Goal: Task Accomplishment & Management: Complete application form

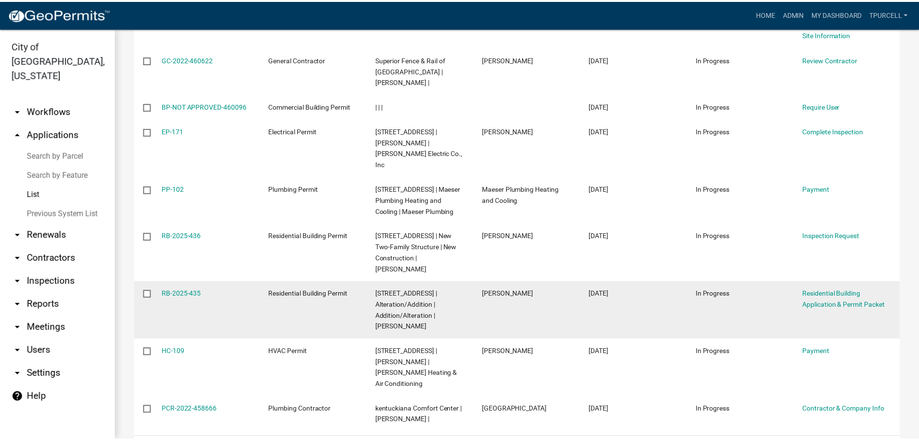
scroll to position [307, 0]
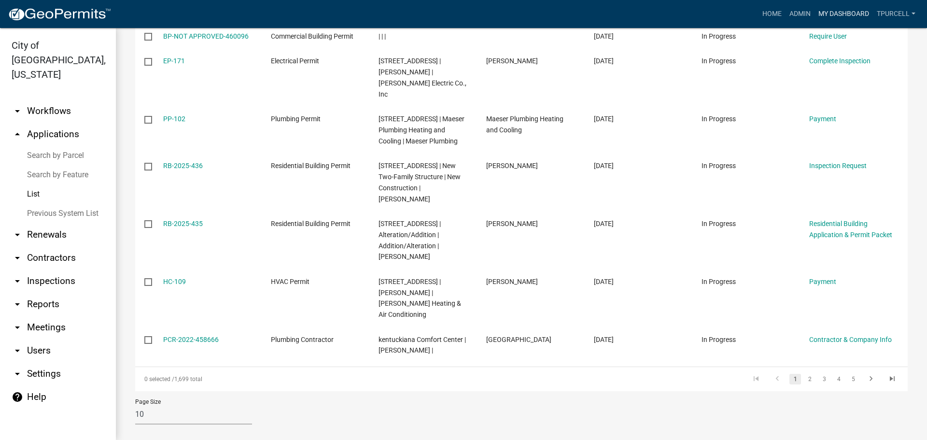
click at [835, 14] on link "My Dashboard" at bounding box center [843, 14] width 58 height 18
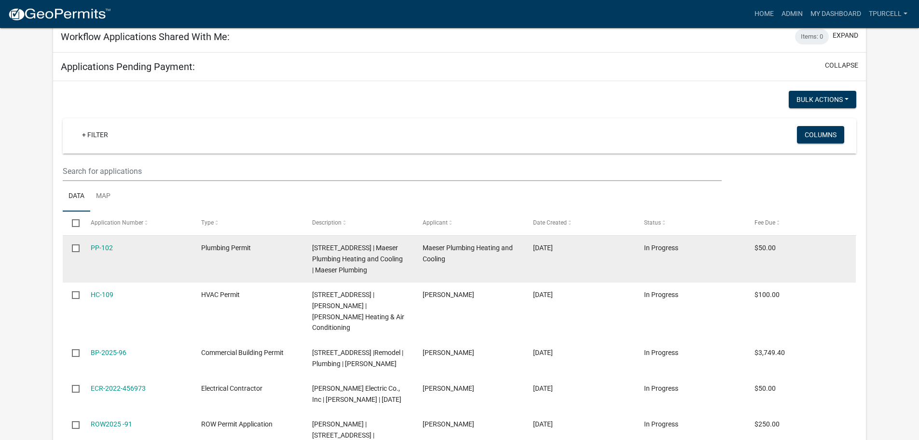
scroll to position [1496, 0]
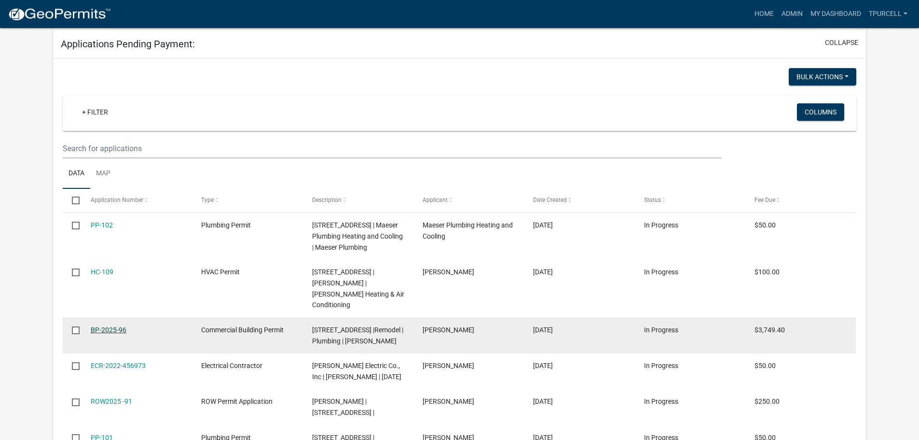
click at [99, 326] on link "BP-2025-96" at bounding box center [109, 330] width 36 height 8
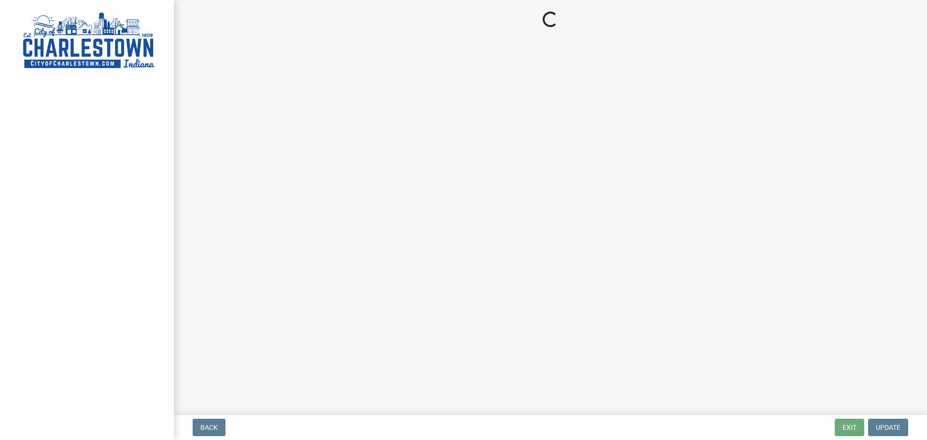
select select "3: 3"
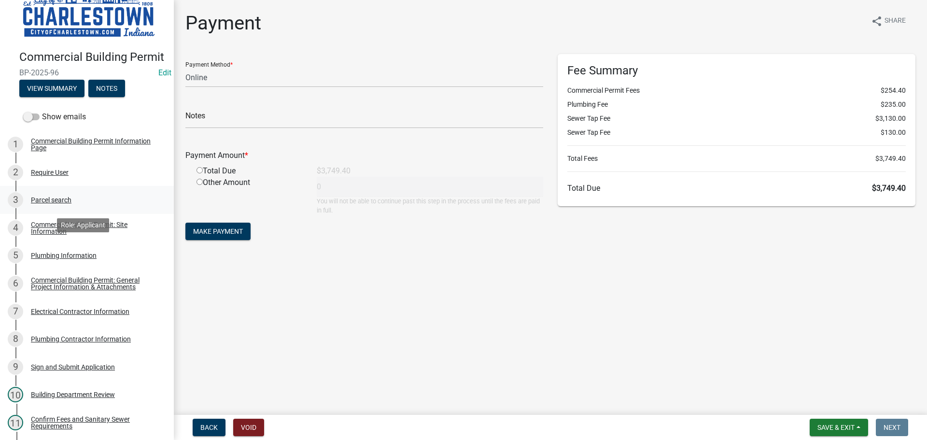
scroll to position [48, 0]
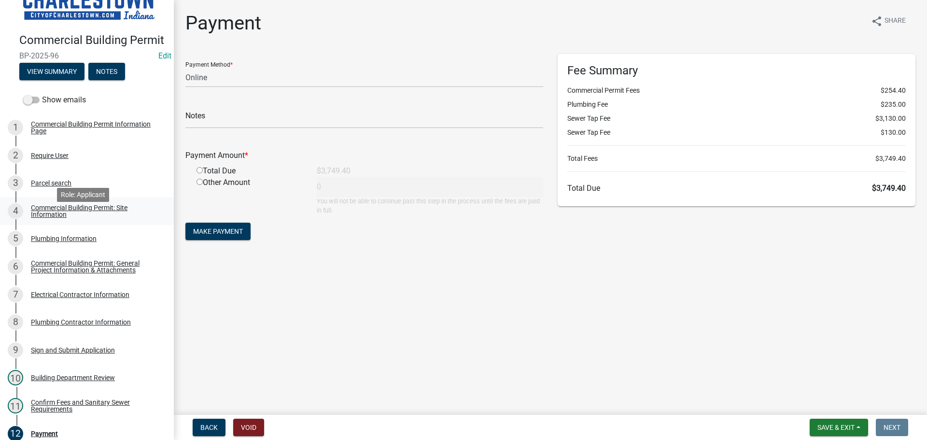
click at [69, 218] on div "Commercial Building Permit: Site Information" at bounding box center [94, 211] width 127 height 14
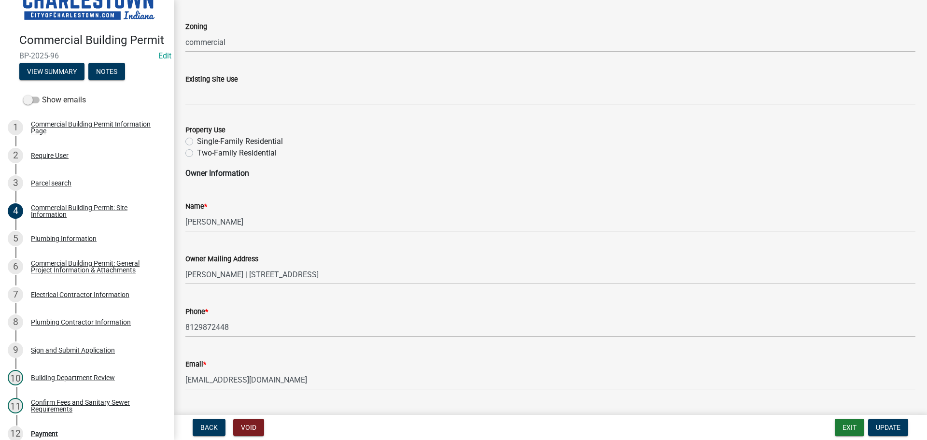
scroll to position [394, 0]
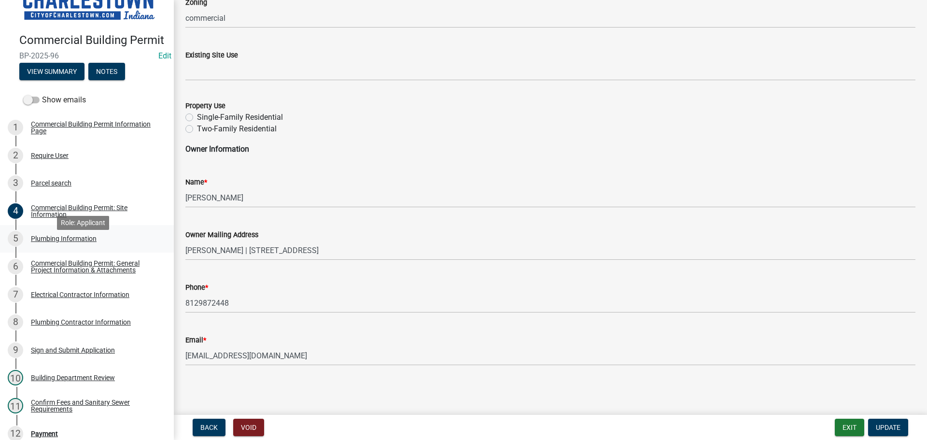
click at [56, 242] on div "Plumbing Information" at bounding box center [64, 238] width 66 height 7
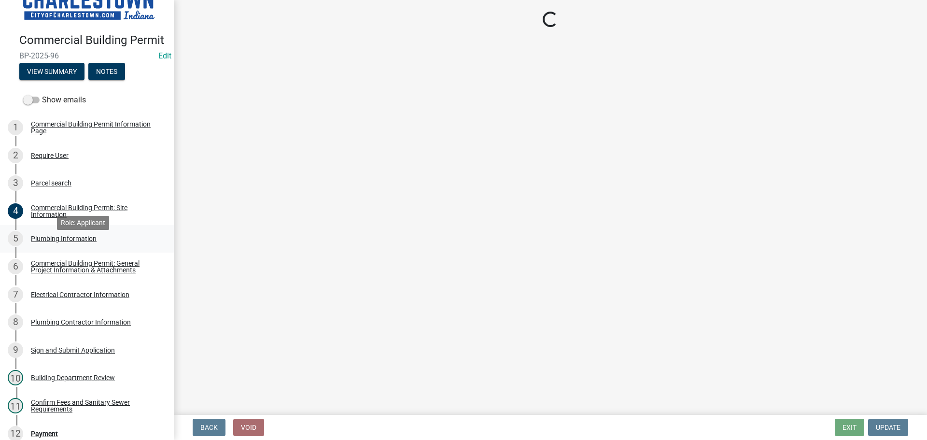
scroll to position [0, 0]
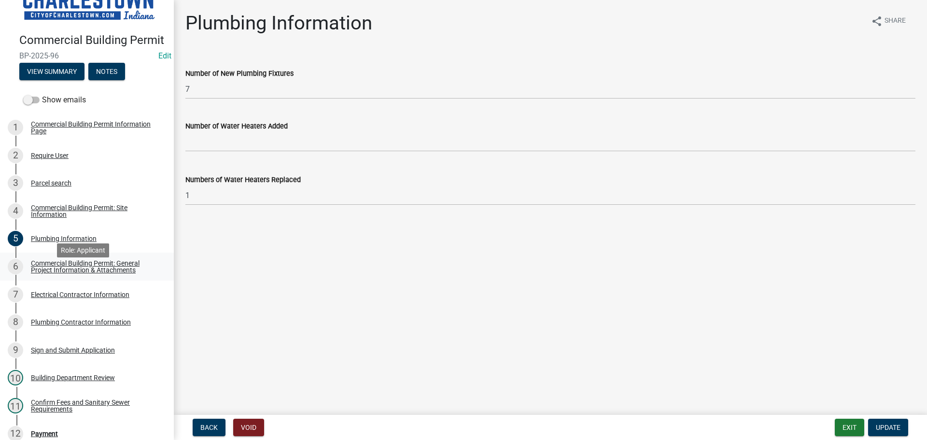
click at [70, 273] on div "Commercial Building Permit: General Project Information & Attachments" at bounding box center [94, 267] width 127 height 14
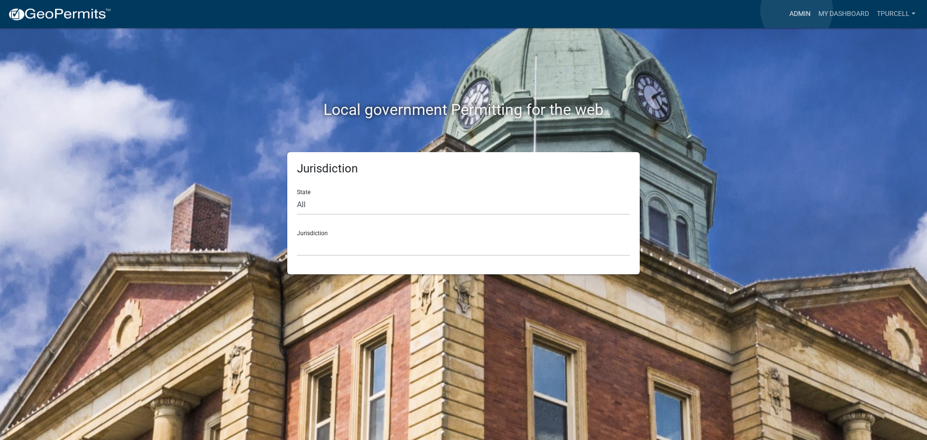
click at [796, 10] on link "Admin" at bounding box center [799, 14] width 29 height 18
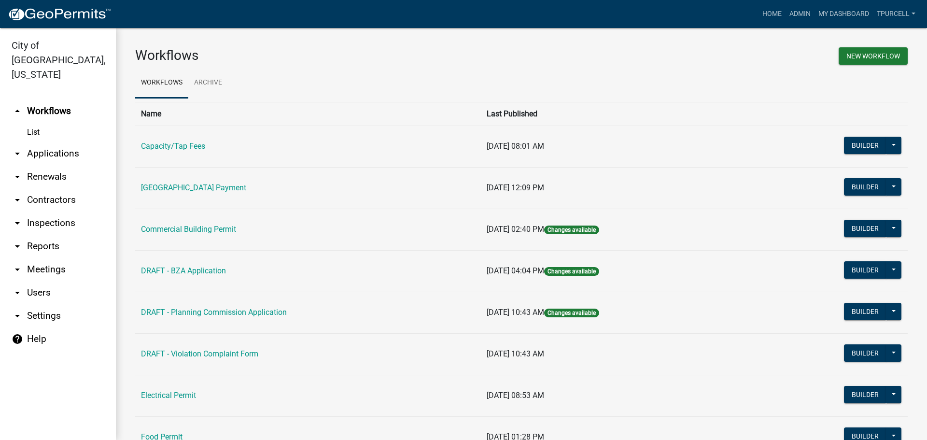
click at [46, 142] on link "arrow_drop_down Applications" at bounding box center [58, 153] width 116 height 23
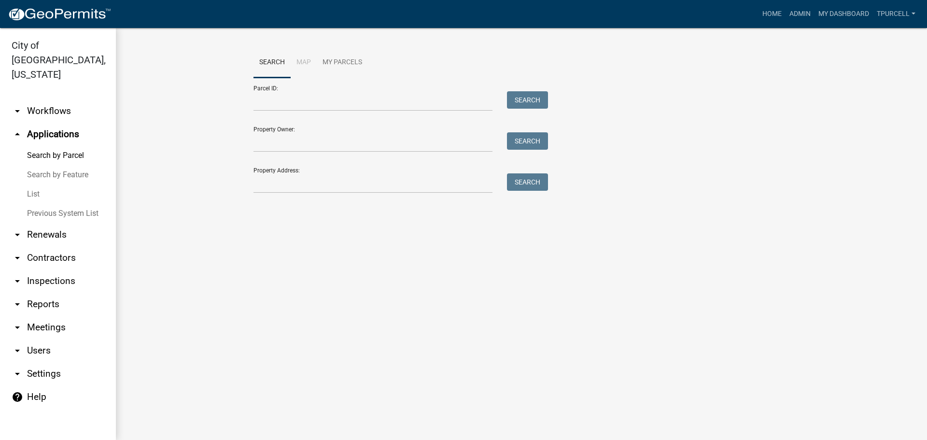
click at [41, 184] on link "List" at bounding box center [58, 193] width 116 height 19
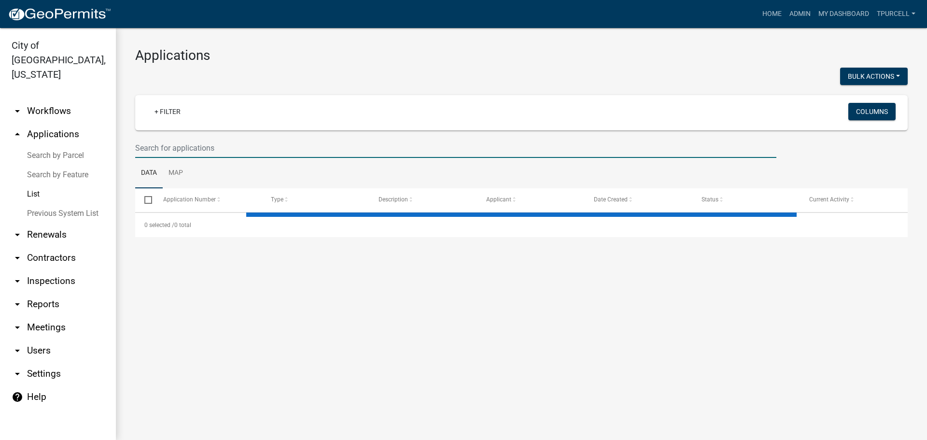
click at [188, 145] on input "text" at bounding box center [455, 148] width 641 height 20
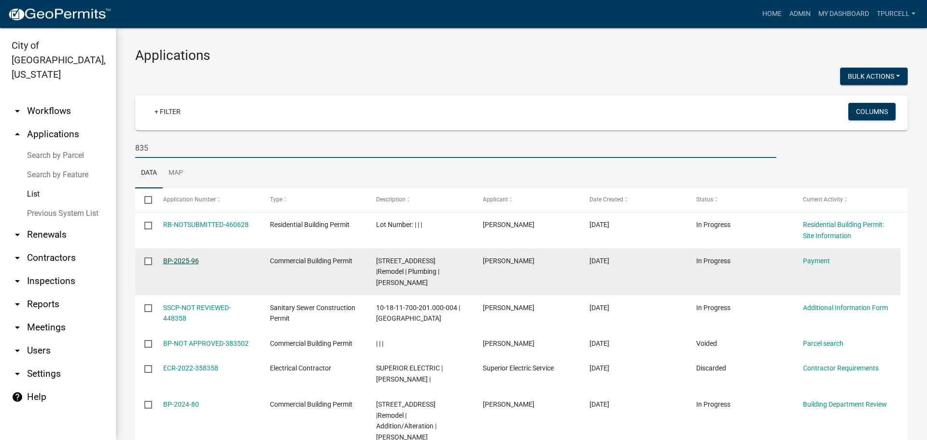
type input "835"
click at [178, 262] on link "BP-2025-96" at bounding box center [181, 261] width 36 height 8
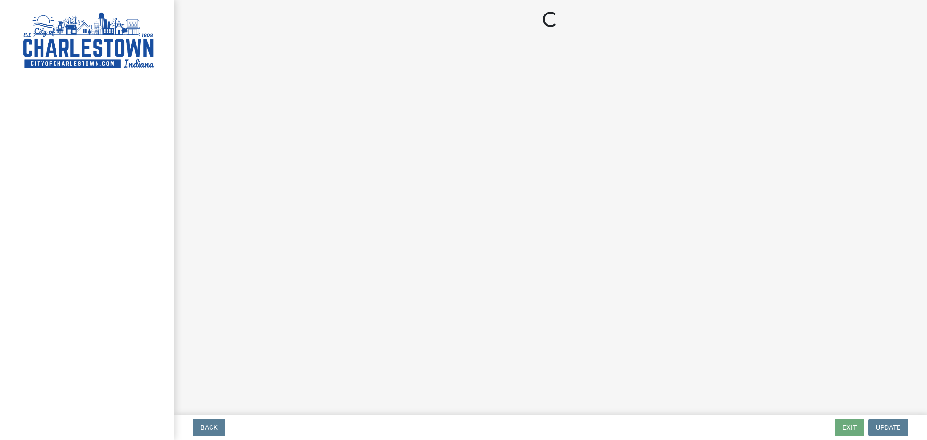
select select "3: 3"
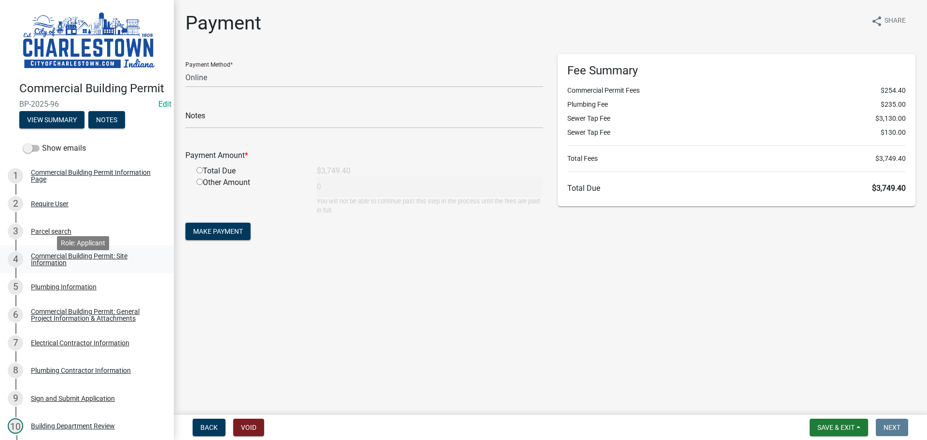
click at [73, 266] on div "Commercial Building Permit: Site Information" at bounding box center [94, 259] width 127 height 14
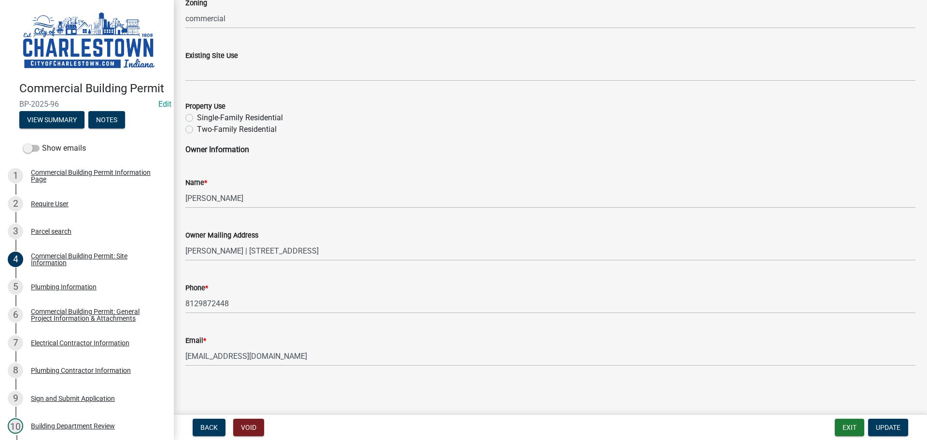
scroll to position [394, 0]
click at [59, 321] on div "Commercial Building Permit: General Project Information & Attachments" at bounding box center [94, 315] width 127 height 14
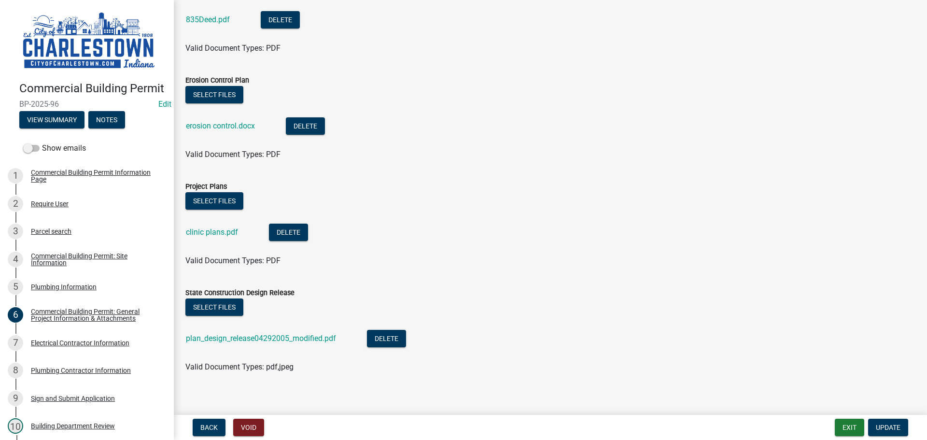
scroll to position [944, 0]
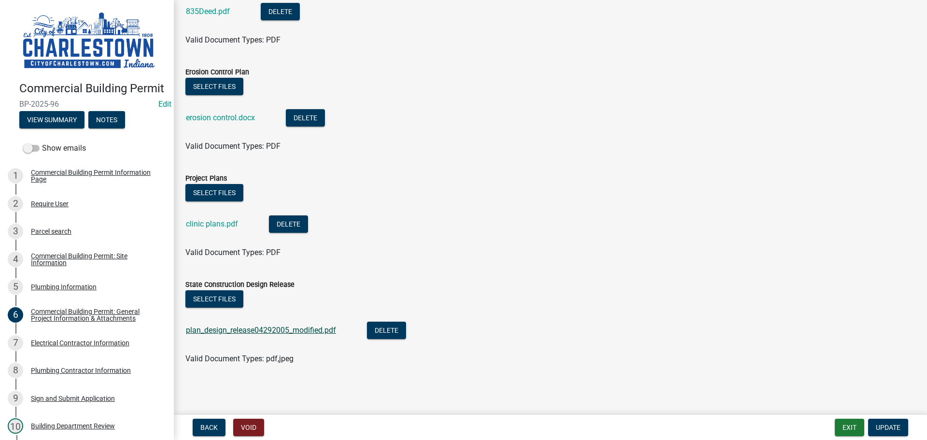
click at [231, 332] on link "plan_design_release04292005_modified.pdf" at bounding box center [261, 329] width 150 height 9
click at [219, 223] on link "clinic plans.pdf" at bounding box center [212, 223] width 52 height 9
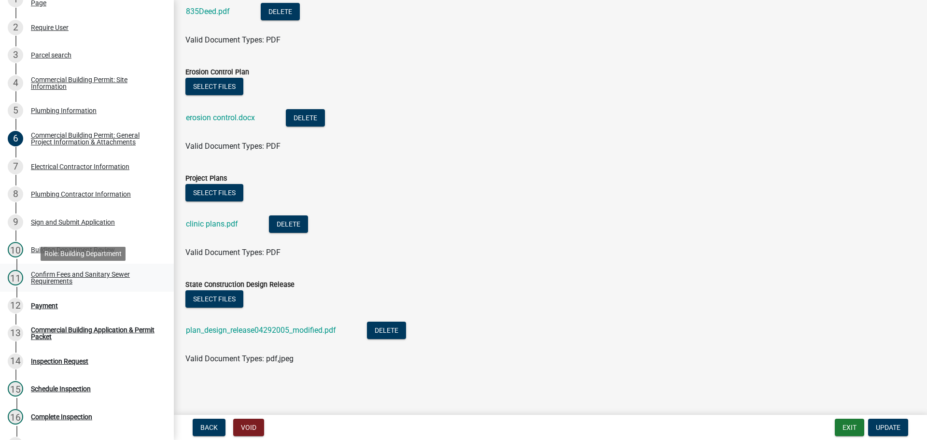
scroll to position [193, 0]
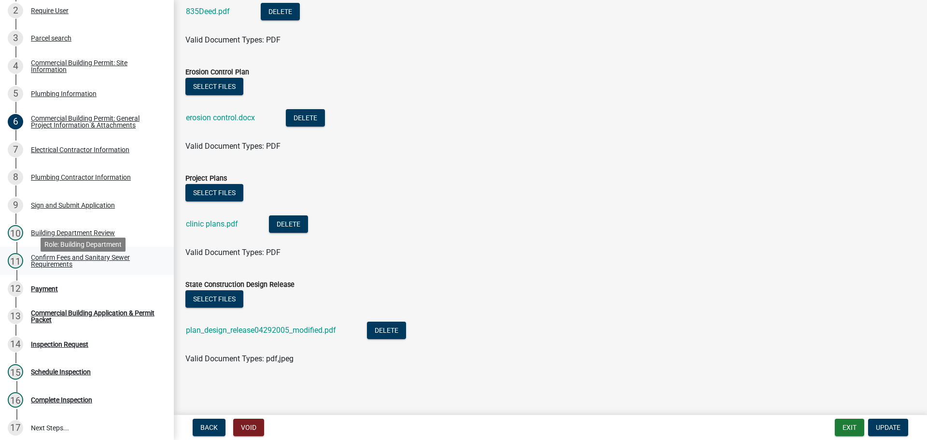
click at [82, 267] on div "Confirm Fees and Sanitary Sewer Requirements" at bounding box center [94, 261] width 127 height 14
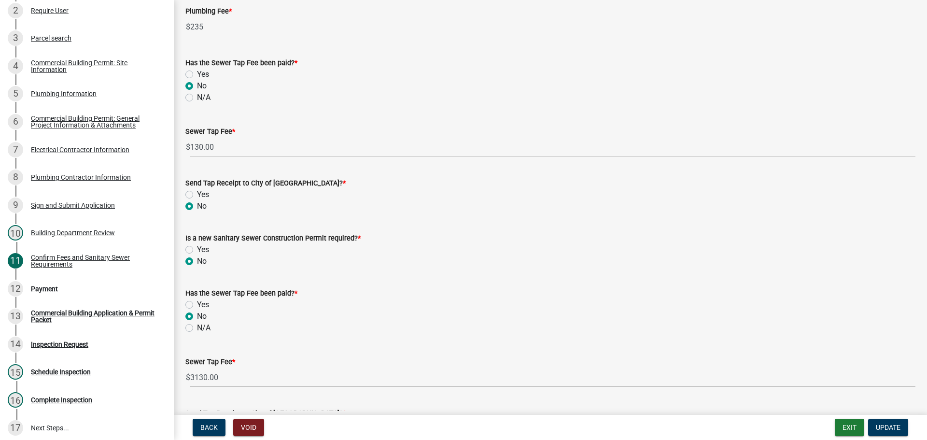
scroll to position [104, 0]
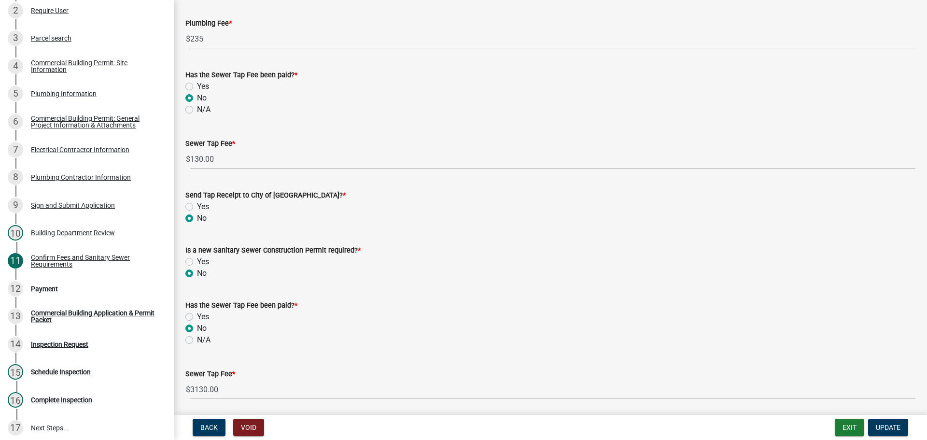
click at [197, 110] on label "N/A" at bounding box center [204, 110] width 14 height 12
click at [197, 110] on input "N/A" at bounding box center [200, 107] width 6 height 6
radio input "true"
click at [197, 98] on label "No" at bounding box center [202, 98] width 10 height 12
click at [197, 98] on input "No" at bounding box center [200, 95] width 6 height 6
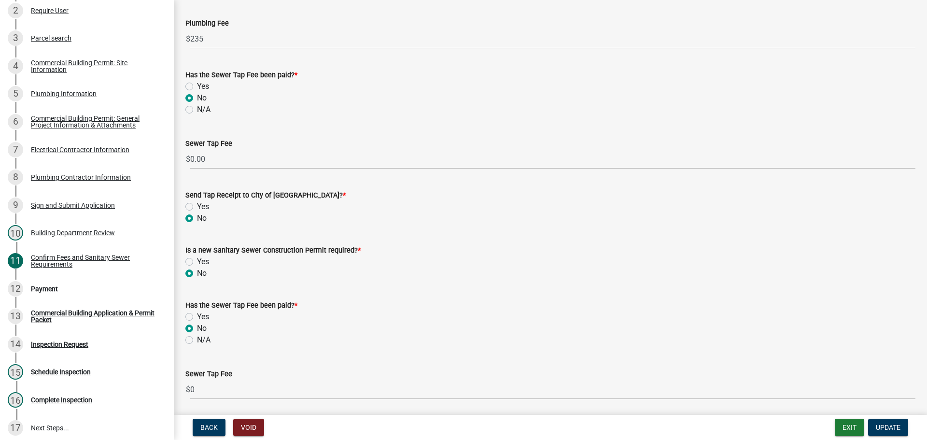
radio input "true"
click at [887, 430] on span "Update" at bounding box center [887, 427] width 25 height 8
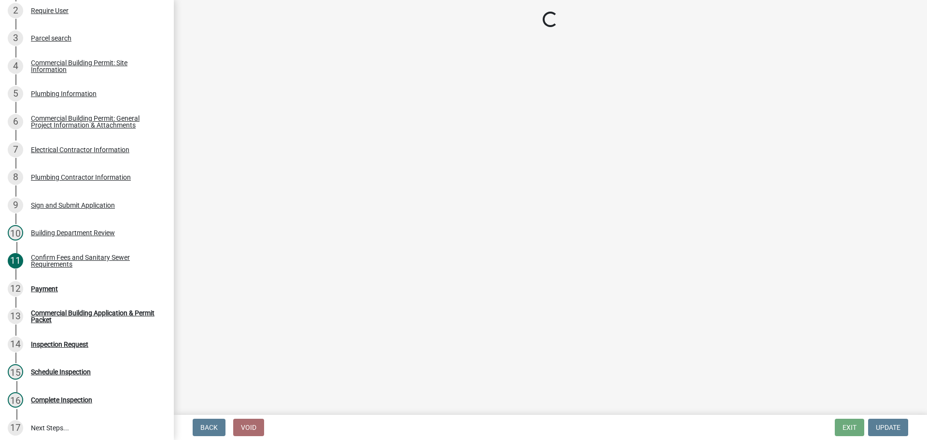
select select "3: 3"
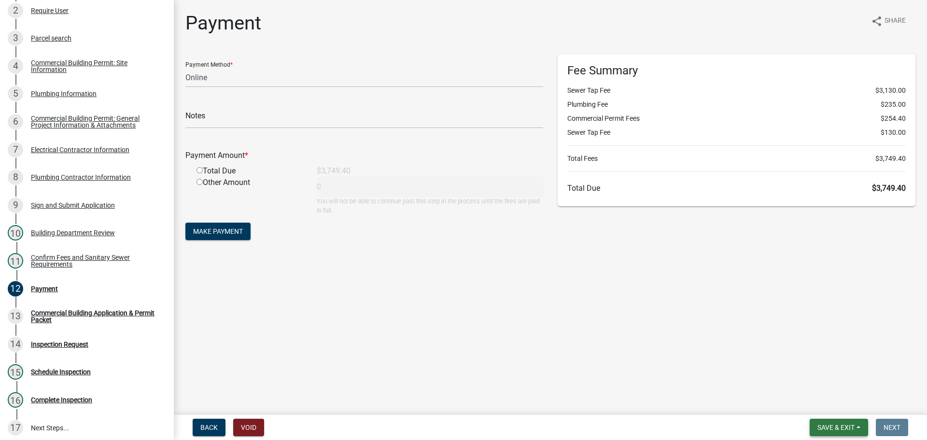
click at [834, 429] on span "Save & Exit" at bounding box center [835, 427] width 37 height 8
click at [815, 402] on button "Save & Exit" at bounding box center [829, 401] width 77 height 23
